Goal: Transaction & Acquisition: Register for event/course

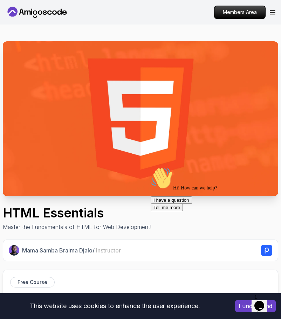
click at [68, 108] on img at bounding box center [140, 118] width 275 height 155
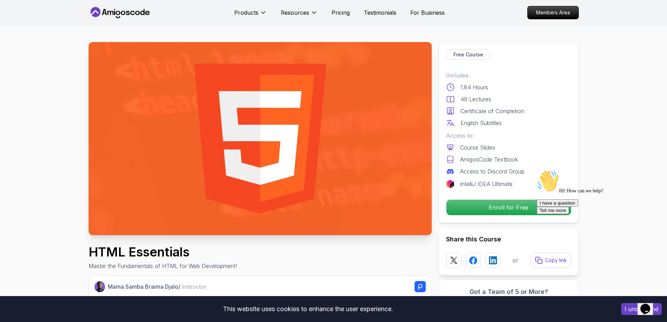
click at [281, 206] on p "Enroll for Free" at bounding box center [508, 207] width 118 height 15
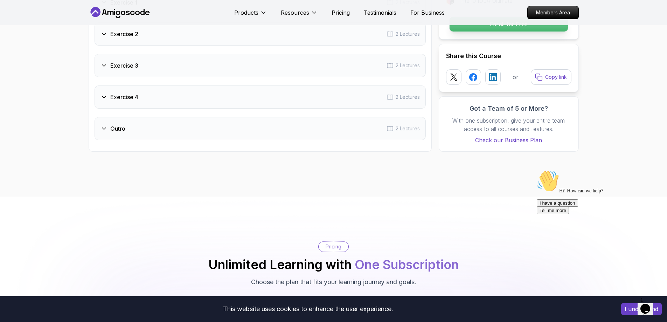
scroll to position [1368, 0]
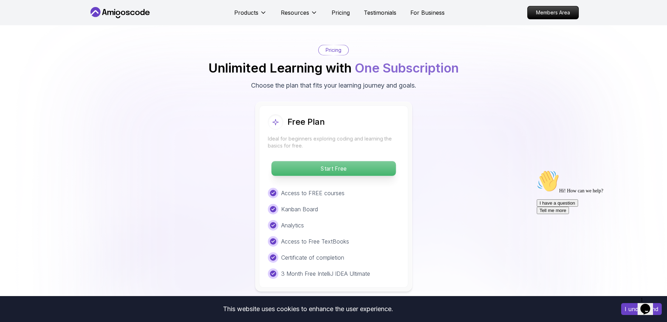
click at [281, 165] on p "Start Free" at bounding box center [333, 168] width 124 height 15
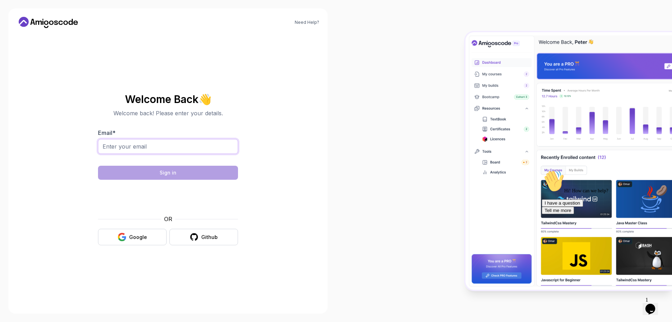
click at [168, 144] on input "Email *" at bounding box center [168, 146] width 140 height 15
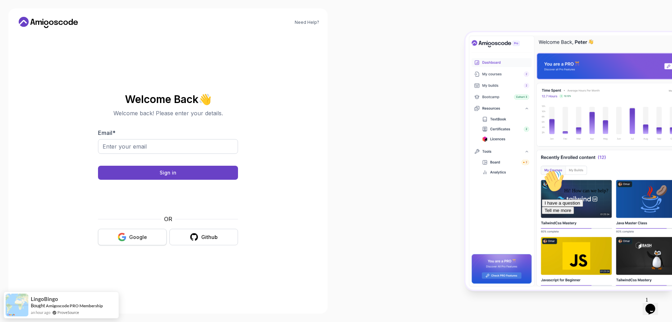
click at [129, 232] on button "Google" at bounding box center [132, 237] width 69 height 16
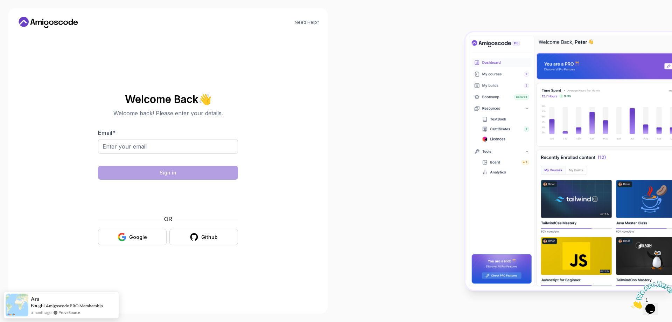
click at [437, 130] on div at bounding box center [504, 161] width 336 height 322
click at [173, 148] on input "Email *" at bounding box center [168, 146] width 140 height 15
paste input "clustercloudbd@gmail.com"
type input "clustercloudbd@gmail.com"
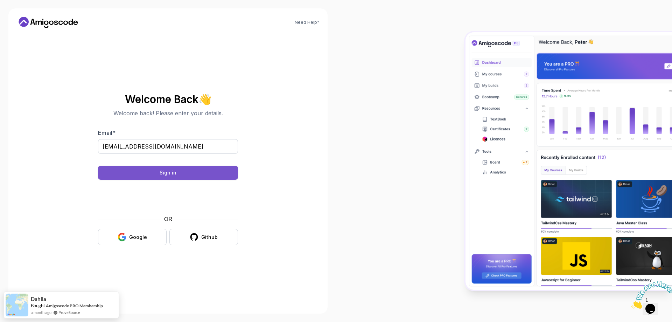
click at [148, 168] on button "Sign in" at bounding box center [168, 173] width 140 height 14
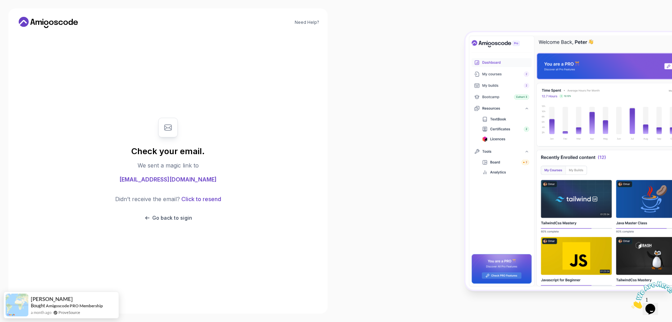
click at [454, 75] on div at bounding box center [504, 161] width 336 height 322
click at [154, 140] on div "Check your email. We sent a magic link to clustercloudbd@gmail.com Didn’t recei…" at bounding box center [168, 170] width 140 height 118
